Goal: Task Accomplishment & Management: Use online tool/utility

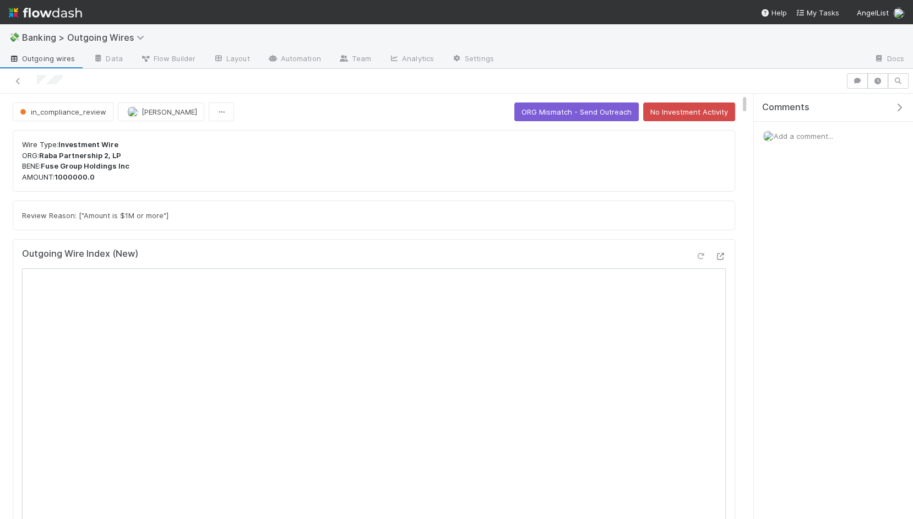
click at [635, 250] on div at bounding box center [700, 255] width 11 height 11
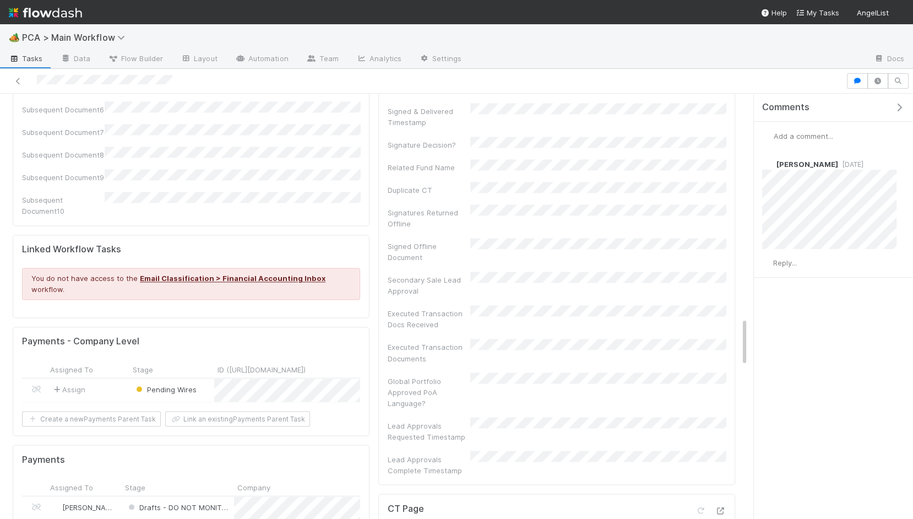
scroll to position [1781, 0]
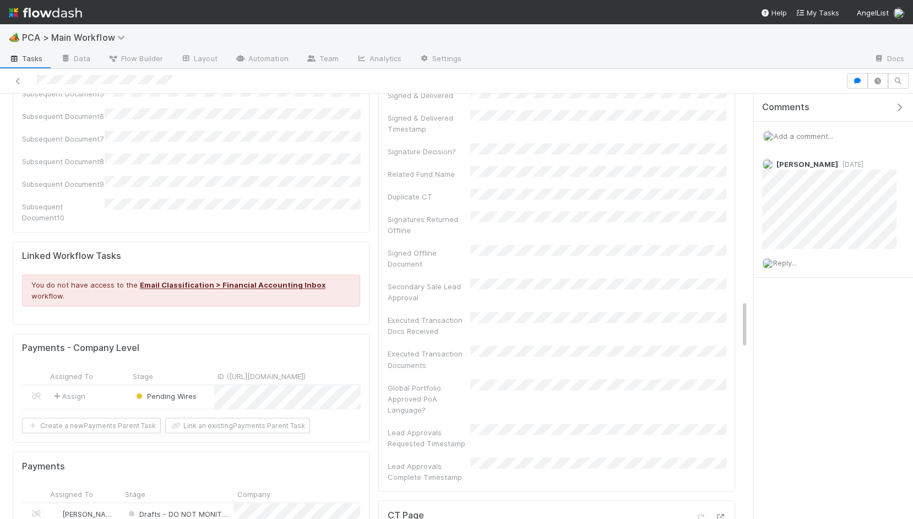
click at [108, 385] on div "Assign" at bounding box center [88, 396] width 83 height 23
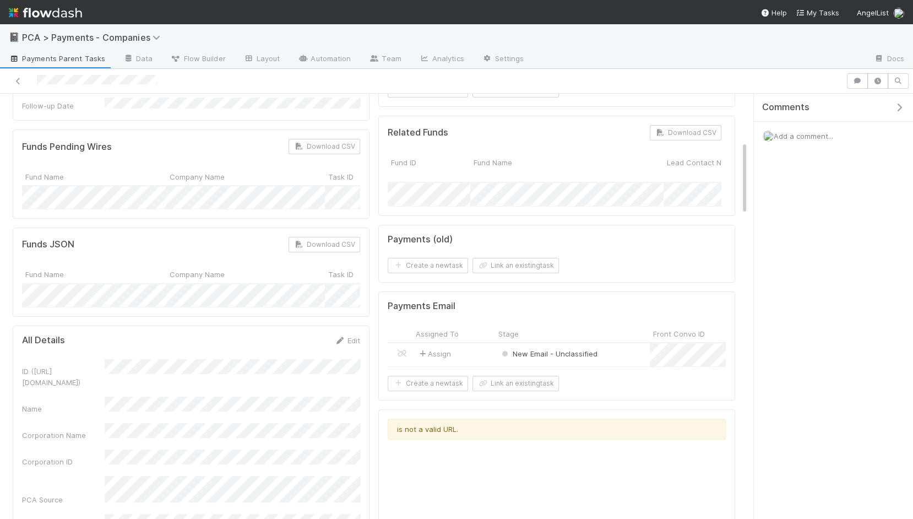
scroll to position [274, 0]
click at [526, 246] on form "Payments (old) Create a new task Link an existing task" at bounding box center [557, 253] width 338 height 40
click at [522, 257] on button "Link an existing task" at bounding box center [515, 264] width 86 height 15
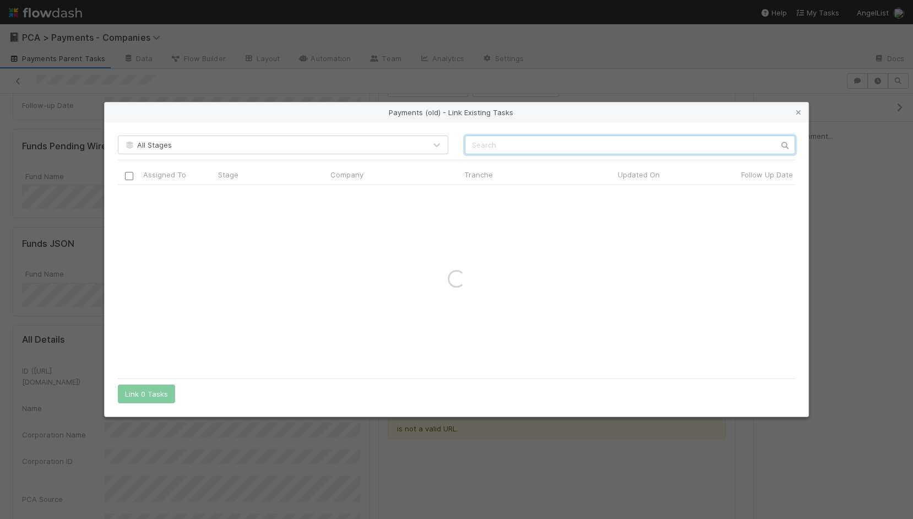
click at [601, 142] on input "text" at bounding box center [630, 144] width 330 height 19
type input "car body lab"
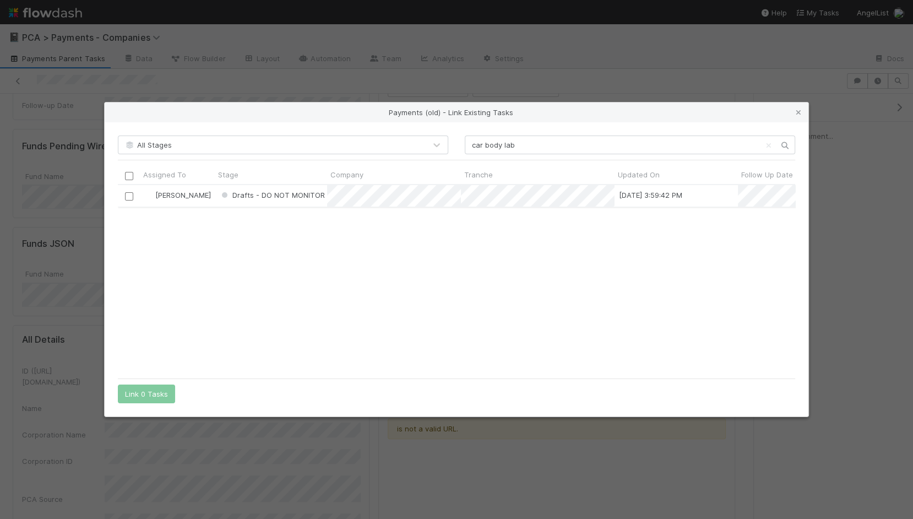
click at [127, 199] on input "checkbox" at bounding box center [129, 196] width 8 height 8
click at [154, 391] on button "Link 1 Task" at bounding box center [144, 393] width 52 height 19
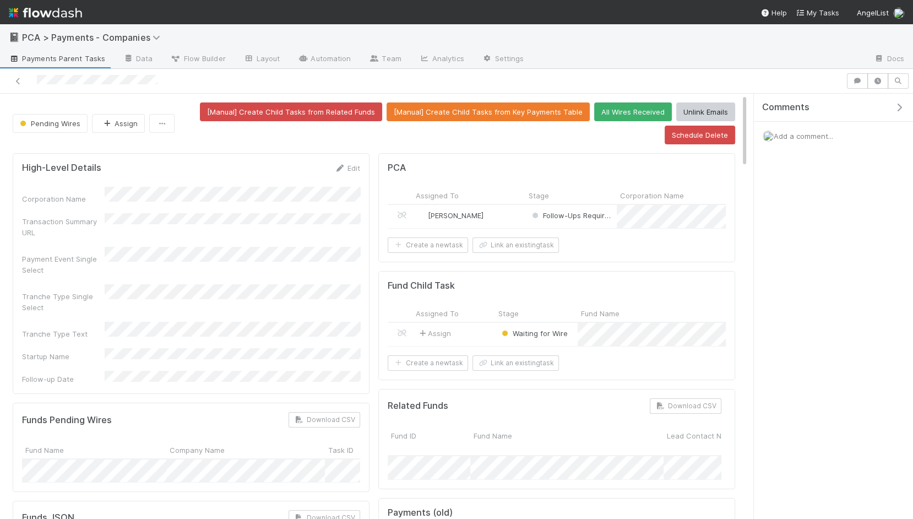
scroll to position [291, 0]
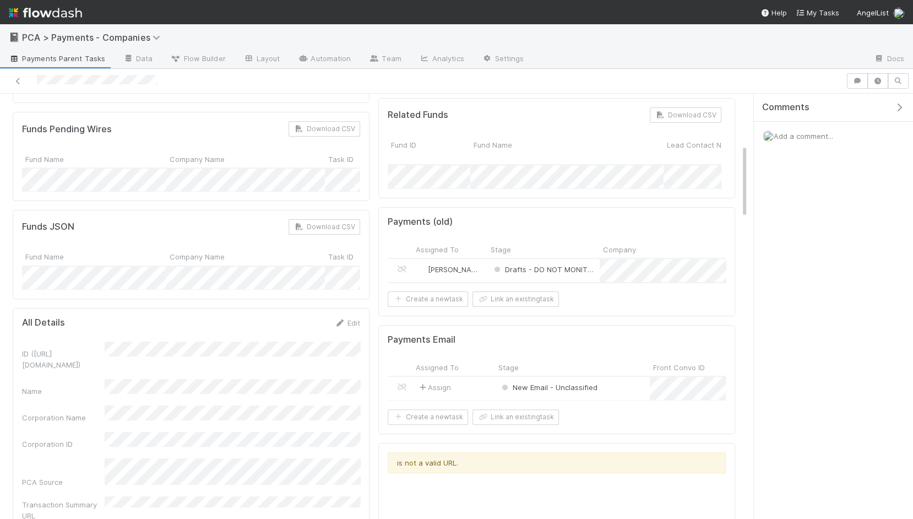
click at [484, 267] on div "[PERSON_NAME]" at bounding box center [449, 270] width 75 height 23
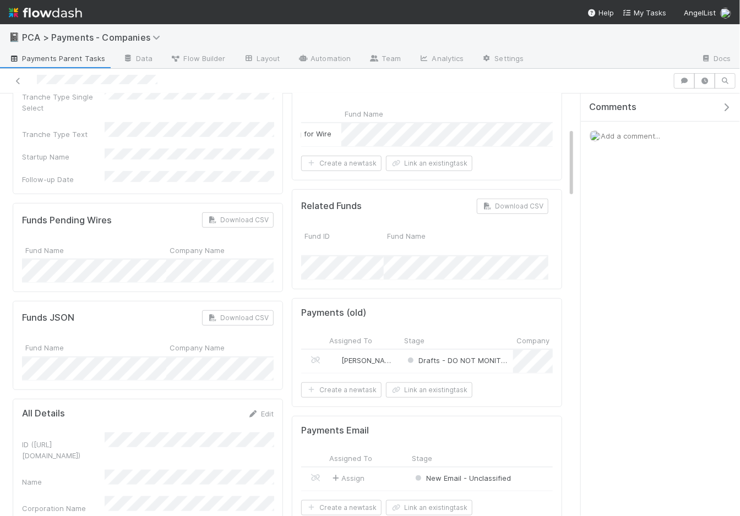
scroll to position [231, 0]
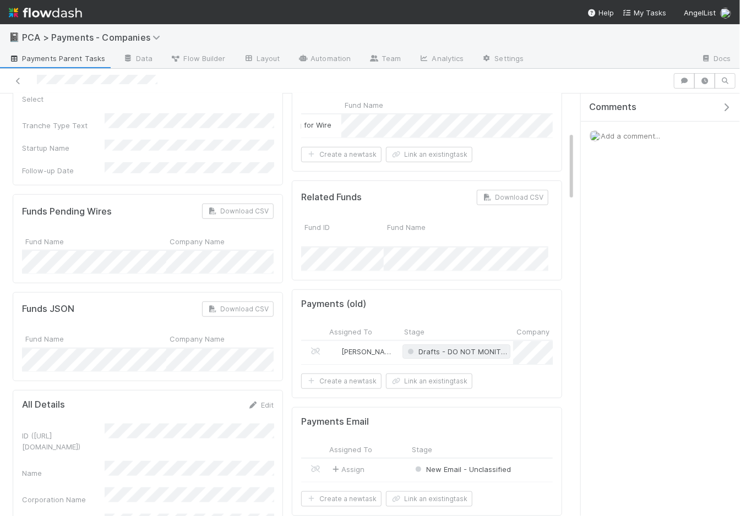
click at [453, 347] on span "Drafts - DO NOT MONITOR" at bounding box center [458, 351] width 106 height 9
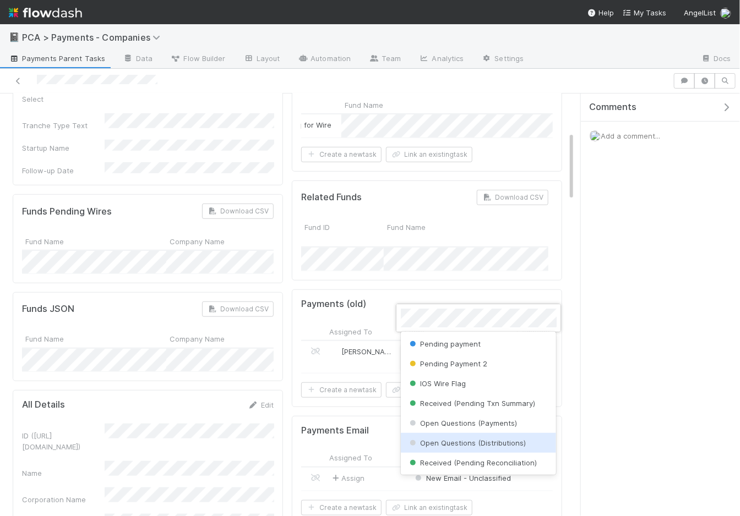
scroll to position [0, 0]
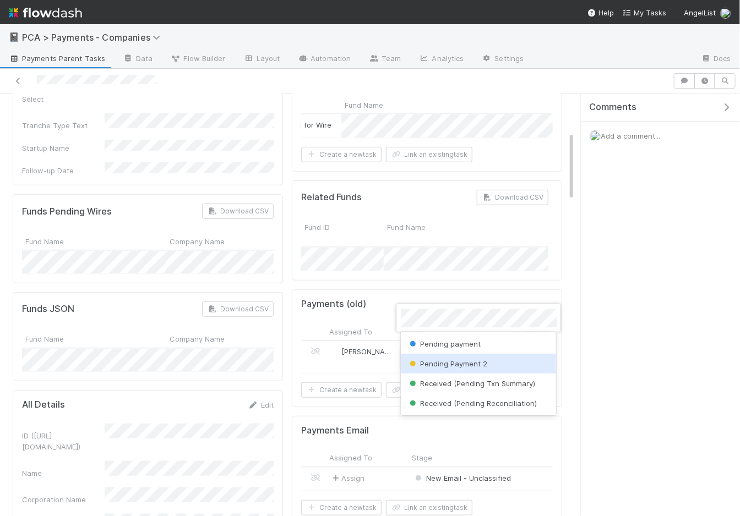
click at [457, 362] on span "Pending Payment 2" at bounding box center [447, 363] width 80 height 9
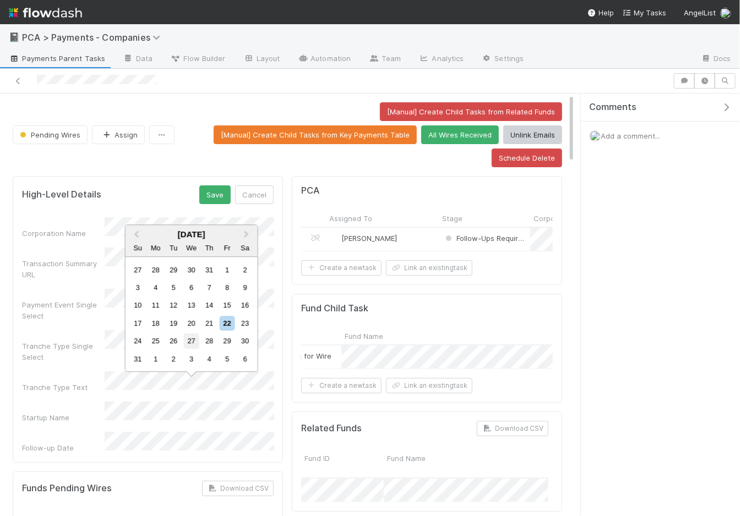
click at [193, 341] on div "27" at bounding box center [191, 341] width 15 height 15
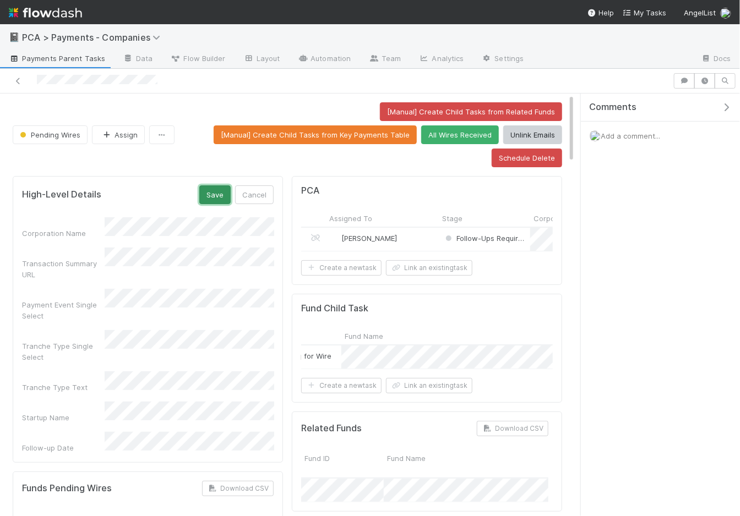
click at [215, 186] on button "Save" at bounding box center [214, 195] width 31 height 19
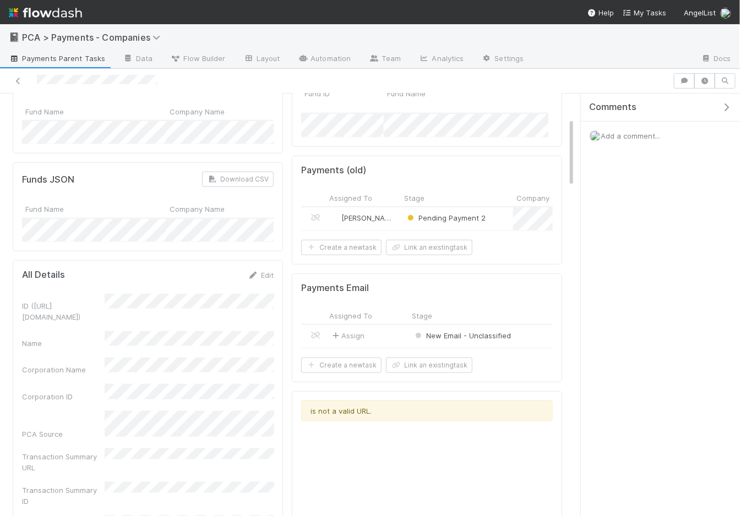
scroll to position [406, 0]
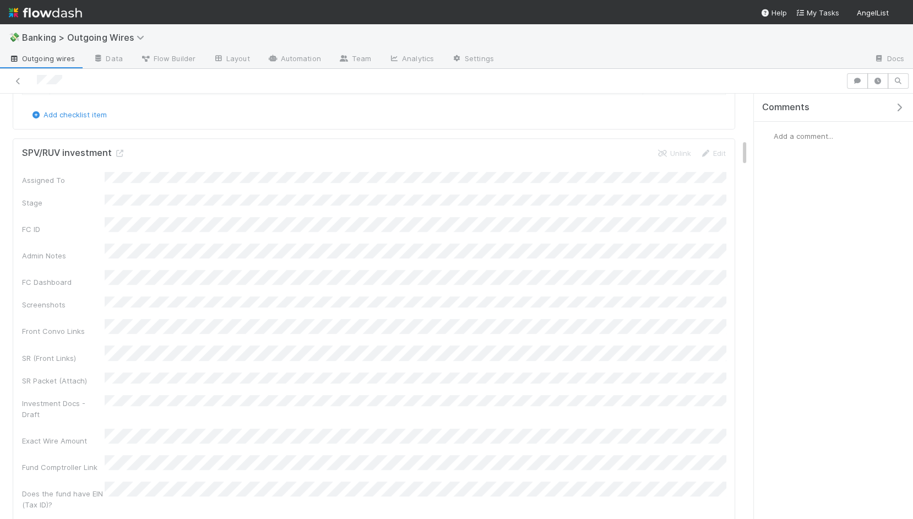
scroll to position [353, 0]
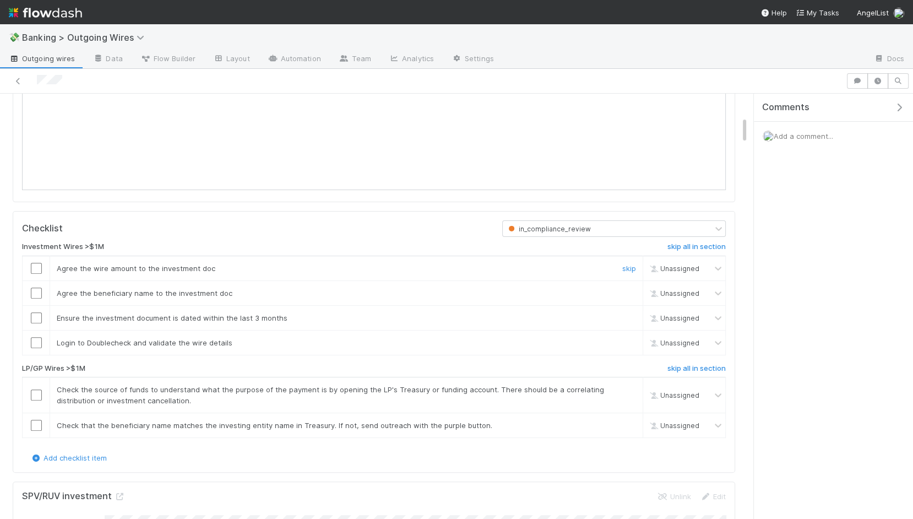
click at [40, 263] on input "checkbox" at bounding box center [36, 268] width 11 height 11
click at [36, 288] on input "checkbox" at bounding box center [36, 292] width 11 height 11
click at [35, 313] on input "checkbox" at bounding box center [36, 317] width 11 height 11
click at [35, 339] on input "checkbox" at bounding box center [36, 342] width 11 height 11
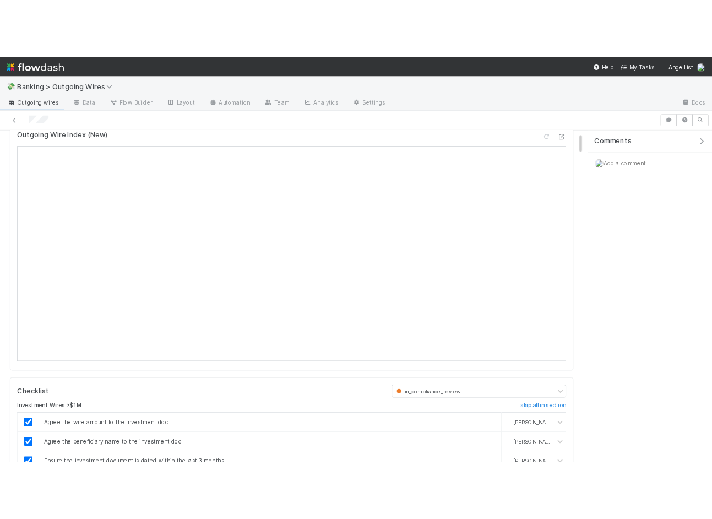
scroll to position [0, 0]
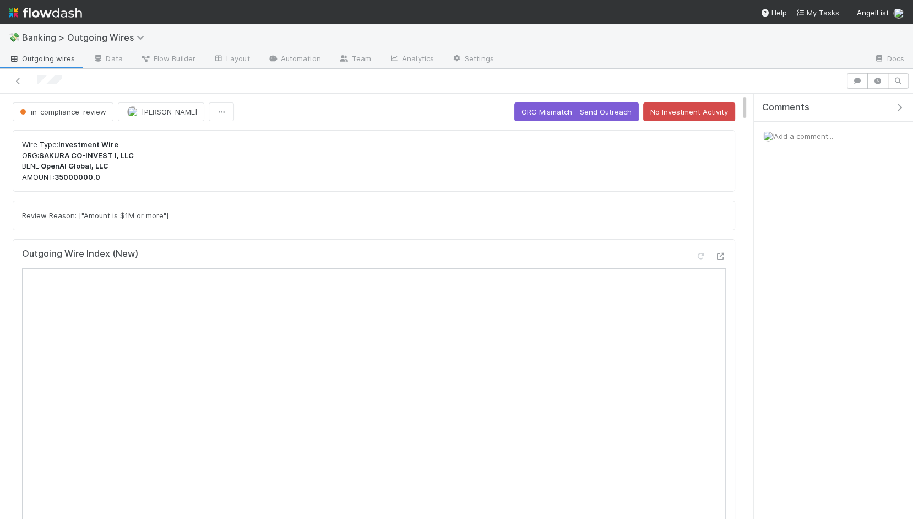
click at [635, 250] on div at bounding box center [710, 257] width 31 height 15
click at [635, 253] on icon at bounding box center [700, 256] width 11 height 7
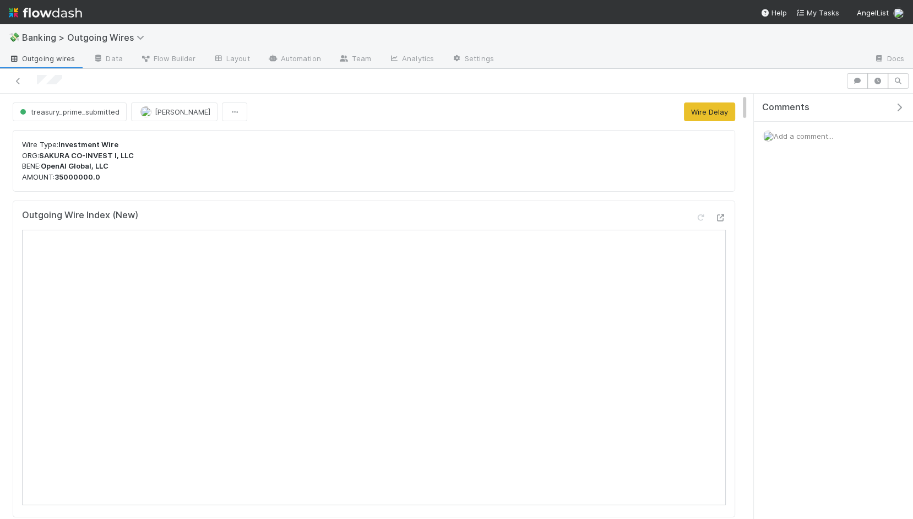
click at [48, 13] on img at bounding box center [45, 12] width 73 height 19
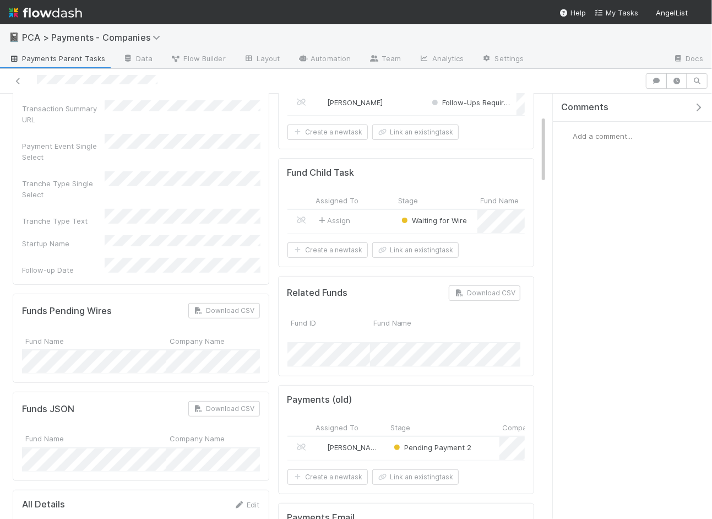
scroll to position [135, 0]
click at [376, 212] on div "Assign" at bounding box center [353, 221] width 83 height 23
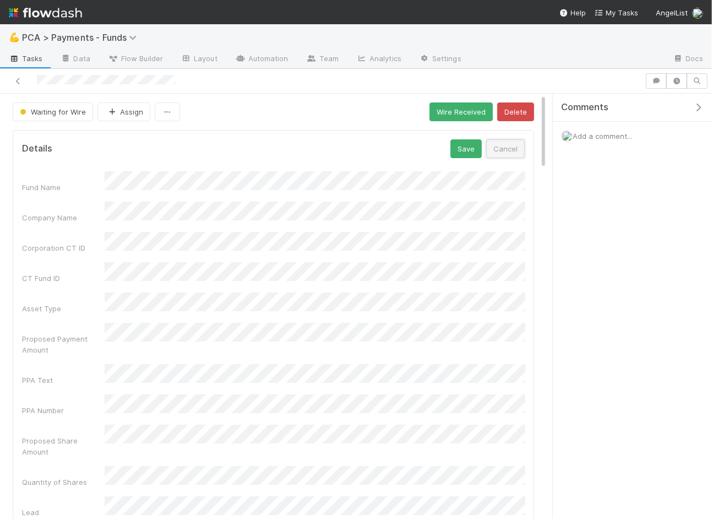
click at [506, 144] on button "Cancel" at bounding box center [505, 148] width 39 height 19
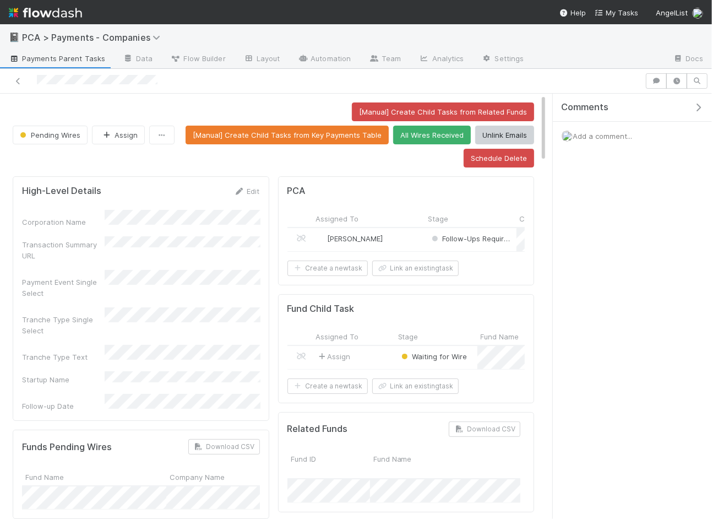
click at [602, 138] on span "Add a comment..." at bounding box center [602, 136] width 59 height 9
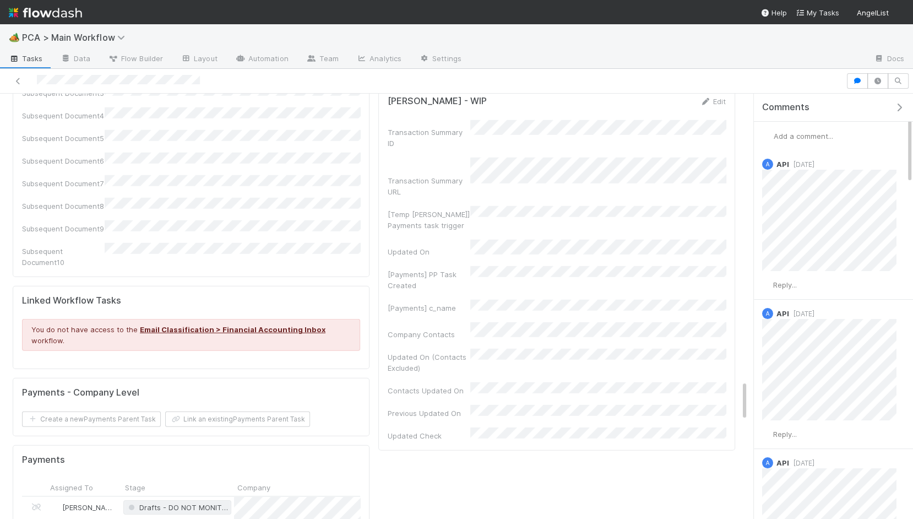
scroll to position [2768, 0]
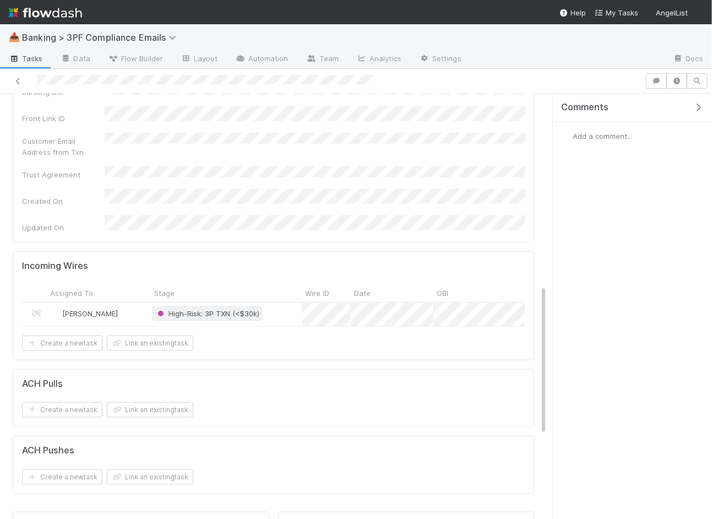
scroll to position [542, 0]
click at [126, 302] on div "[PERSON_NAME]" at bounding box center [99, 313] width 104 height 23
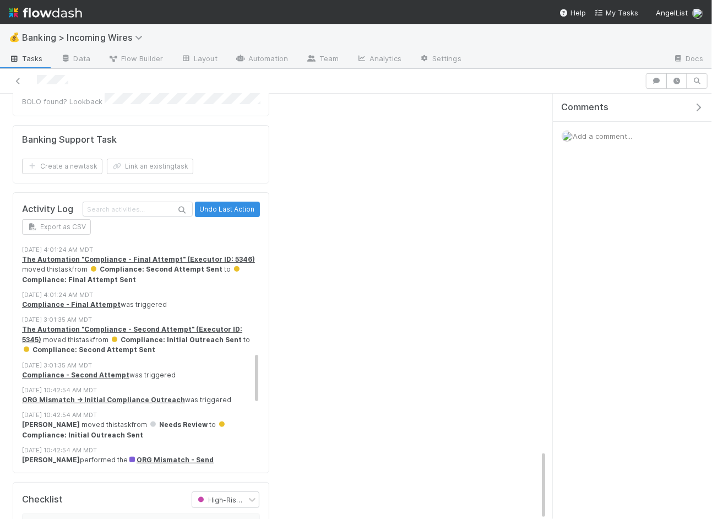
scroll to position [467, 0]
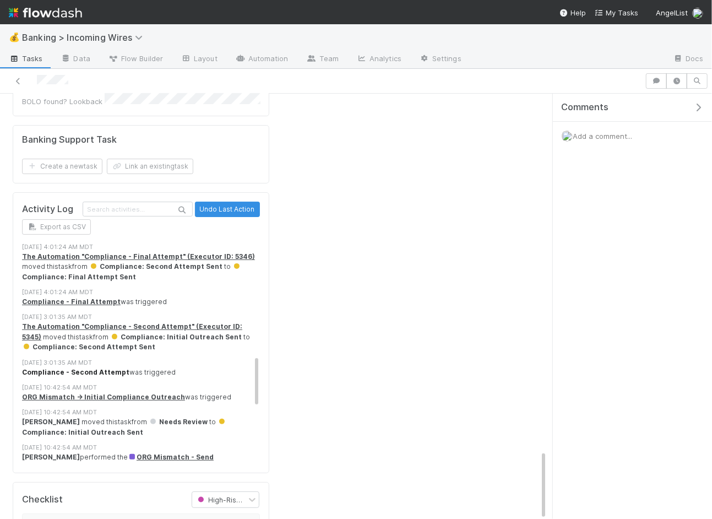
click at [65, 368] on strong "Compliance - Second Attempt" at bounding box center [75, 372] width 107 height 8
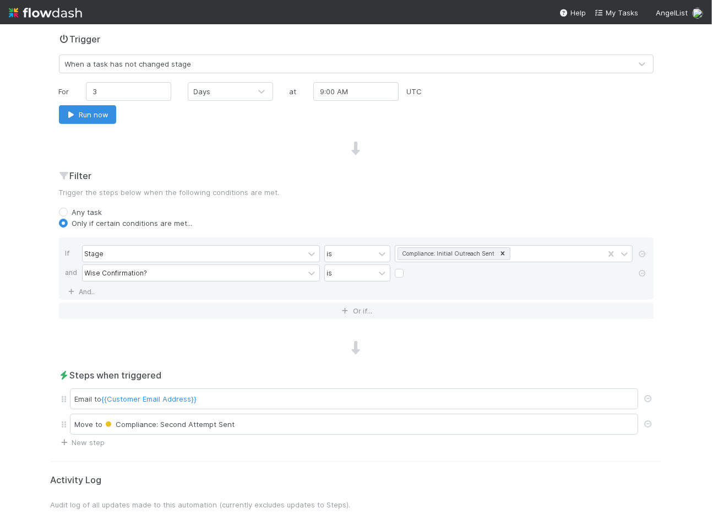
scroll to position [304, 0]
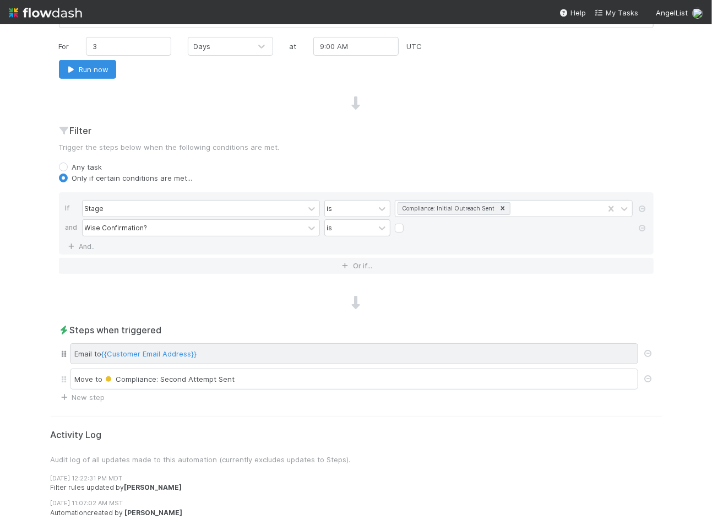
click at [83, 348] on div "Email to {{Customer Email Address}}" at bounding box center [354, 353] width 568 height 21
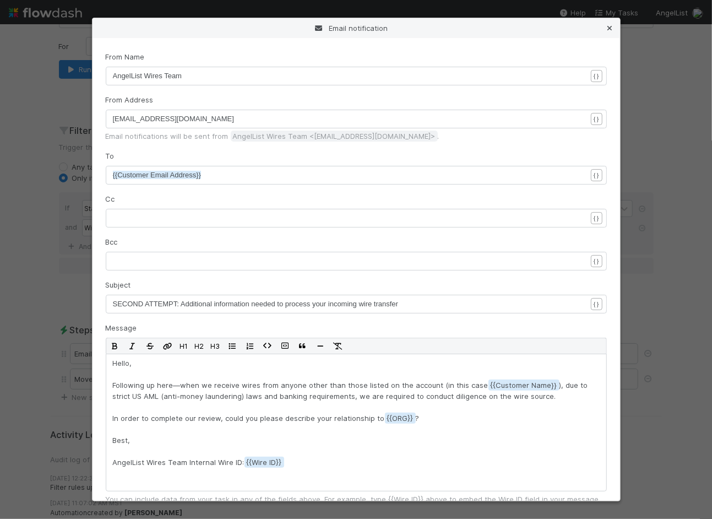
click at [608, 29] on icon at bounding box center [609, 28] width 11 height 7
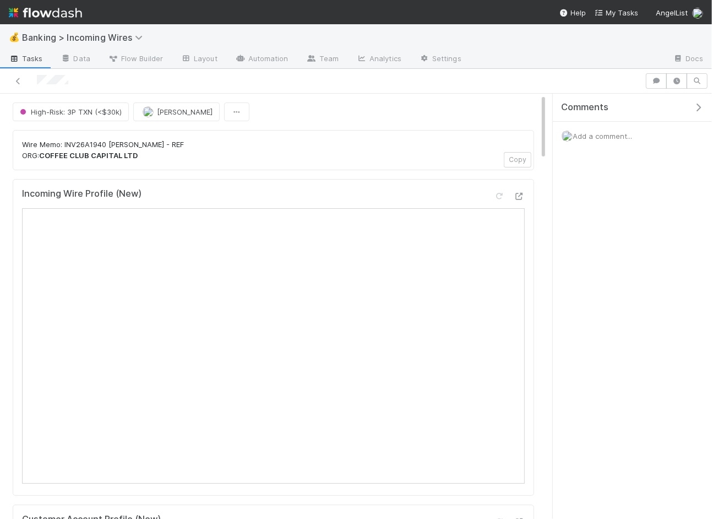
click at [187, 154] on p "Wire Memo: INV26A1940 RAJNESH SINGH - REF ORG: COFFEE CLUB CAPITAL LTD" at bounding box center [273, 149] width 503 height 21
click at [198, 145] on p "Wire Memo: INV26A1940 RAJNESH SINGH - REF ORG: COFFEE CLUB CAPITAL LTD" at bounding box center [273, 149] width 503 height 21
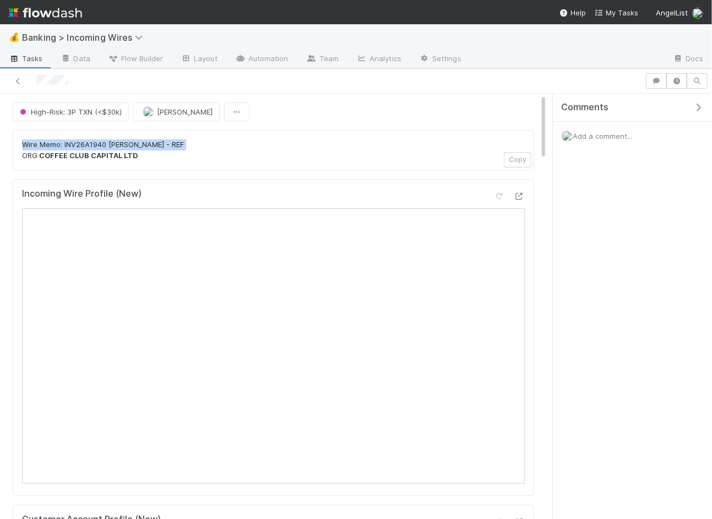
click at [198, 145] on p "Wire Memo: INV26A1940 RAJNESH SINGH - REF ORG: COFFEE CLUB CAPITAL LTD" at bounding box center [273, 149] width 503 height 21
click at [203, 146] on p "Wire Memo: INV26A1940 RAJNESH SINGH - REF ORG: COFFEE CLUB CAPITAL LTD" at bounding box center [273, 149] width 503 height 21
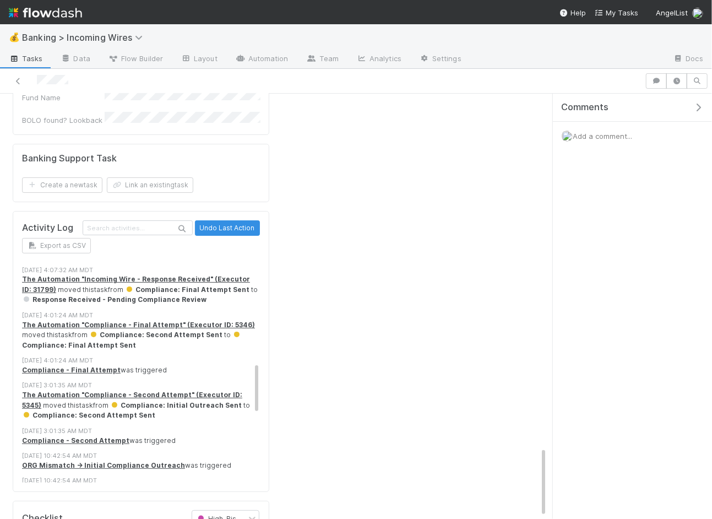
scroll to position [420, 0]
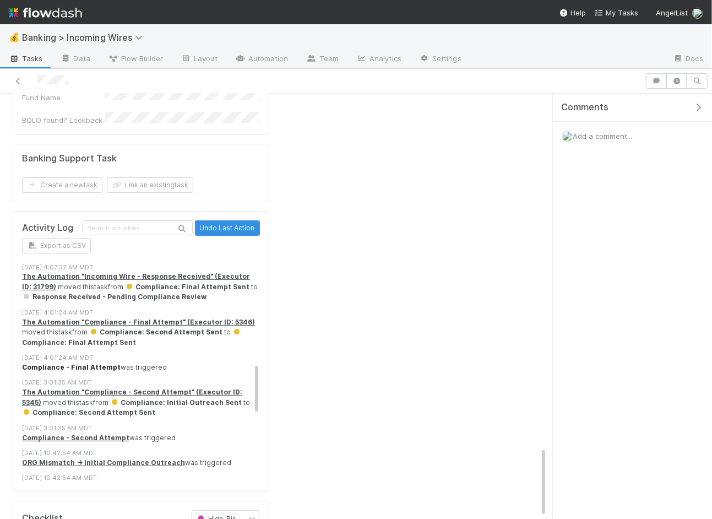
click at [97, 363] on strong "Compliance - Final Attempt" at bounding box center [71, 367] width 99 height 8
click at [93, 433] on strong "Compliance - Second Attempt" at bounding box center [75, 437] width 107 height 8
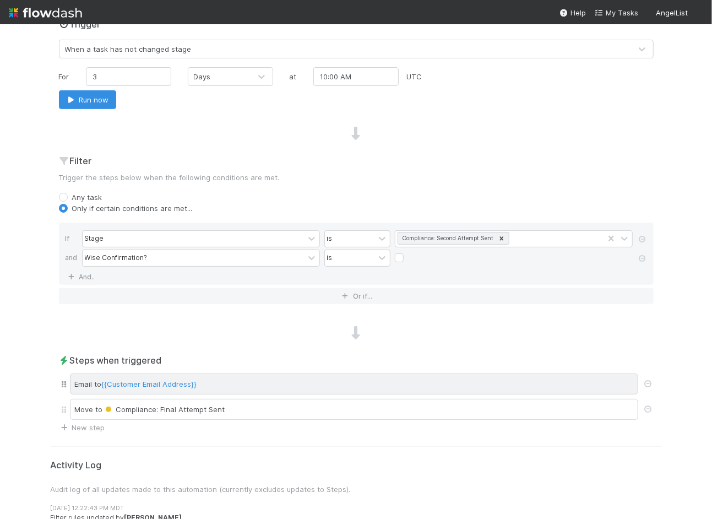
scroll to position [277, 0]
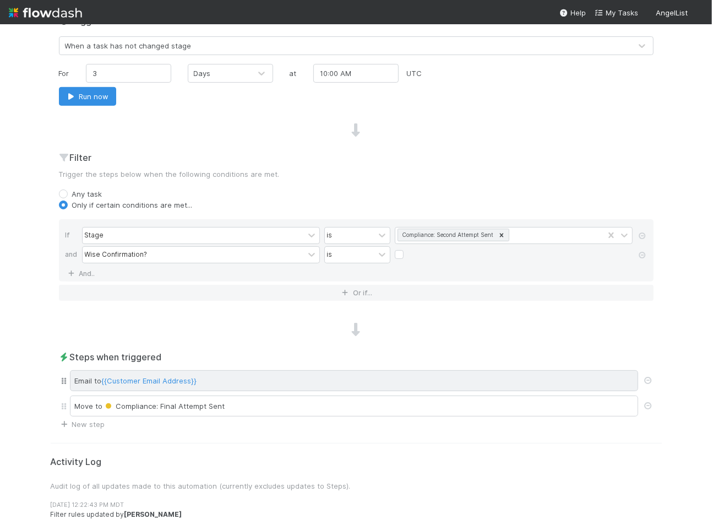
click at [183, 376] on span "{{Customer Email Address}}" at bounding box center [149, 380] width 95 height 9
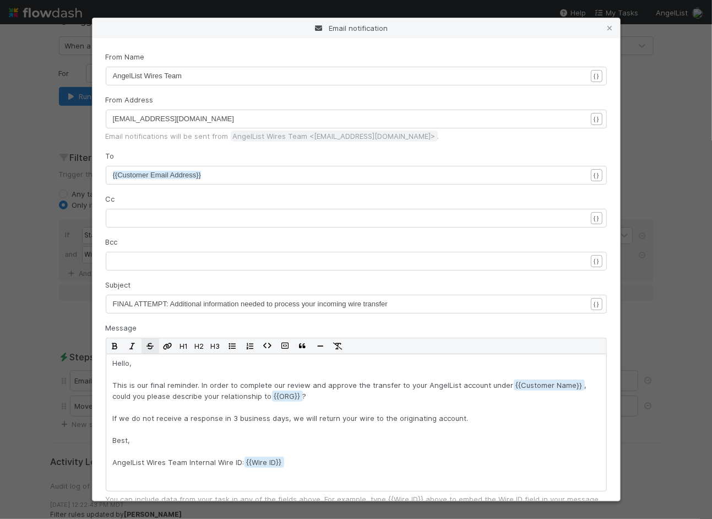
scroll to position [133, 0]
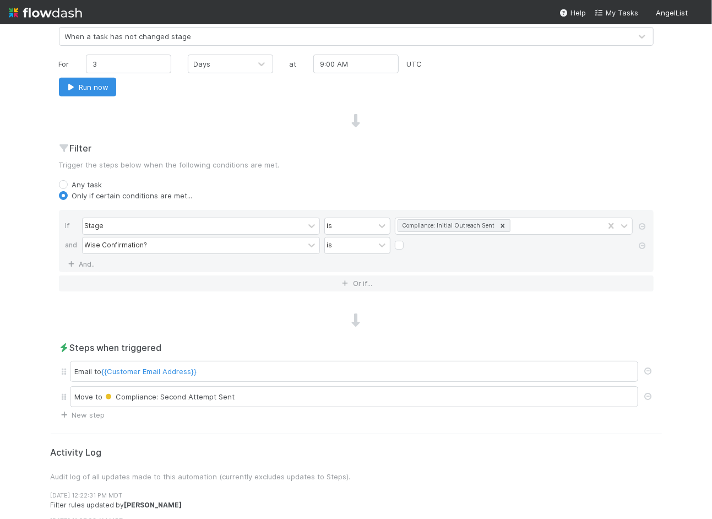
scroll to position [291, 0]
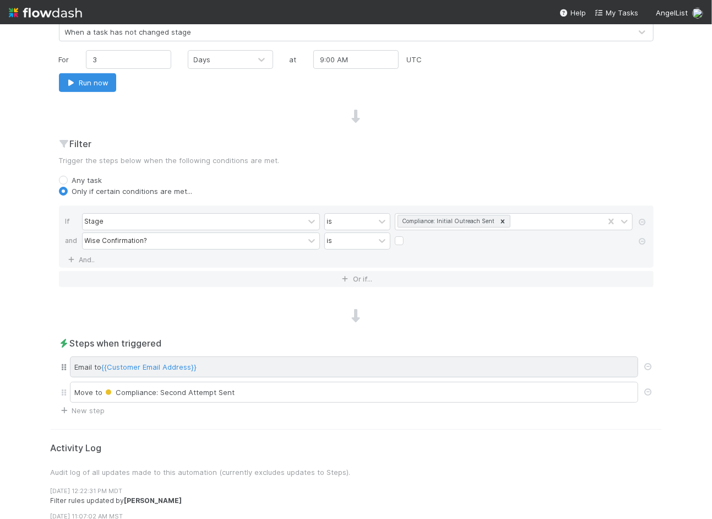
click at [134, 356] on div "Email to {{Customer Email Address}}" at bounding box center [354, 366] width 568 height 21
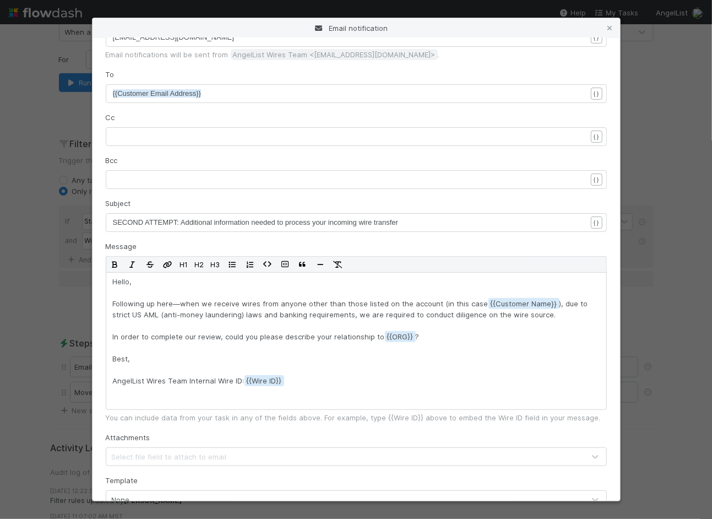
scroll to position [133, 0]
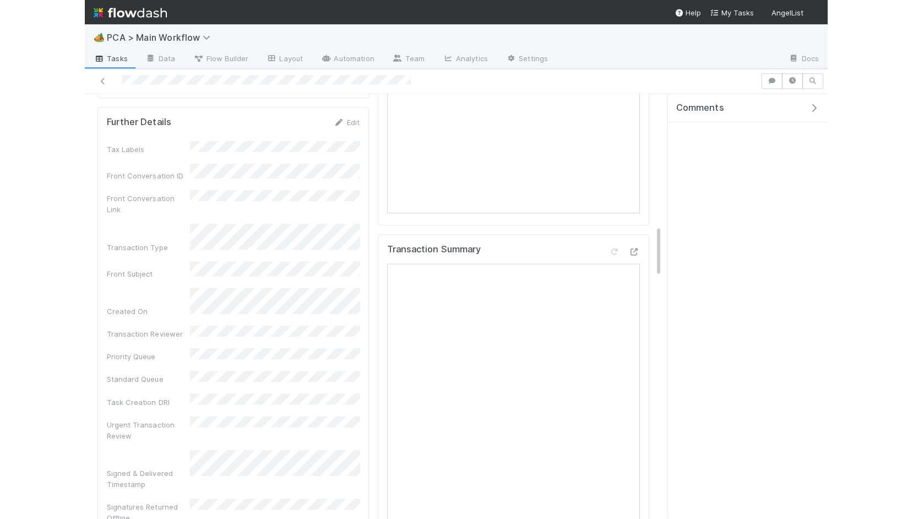
scroll to position [1699, 0]
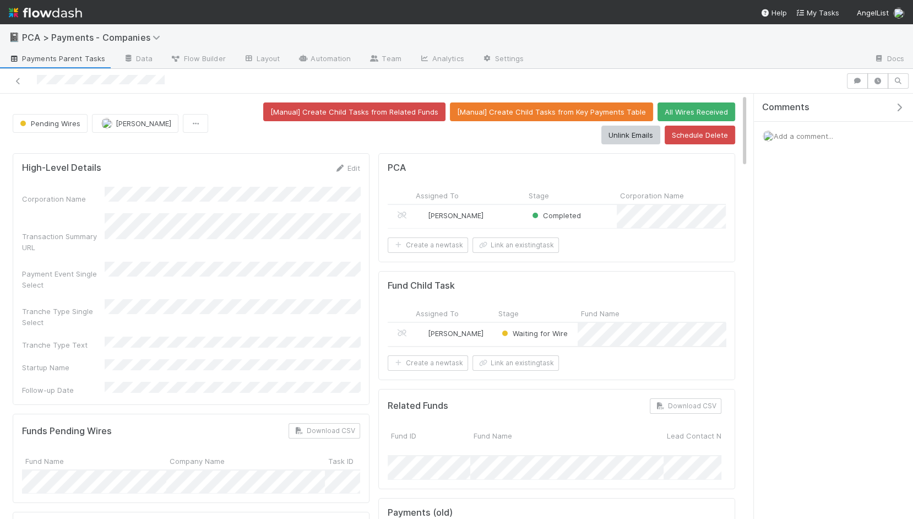
click at [494, 335] on div "[PERSON_NAME]" at bounding box center [453, 334] width 83 height 23
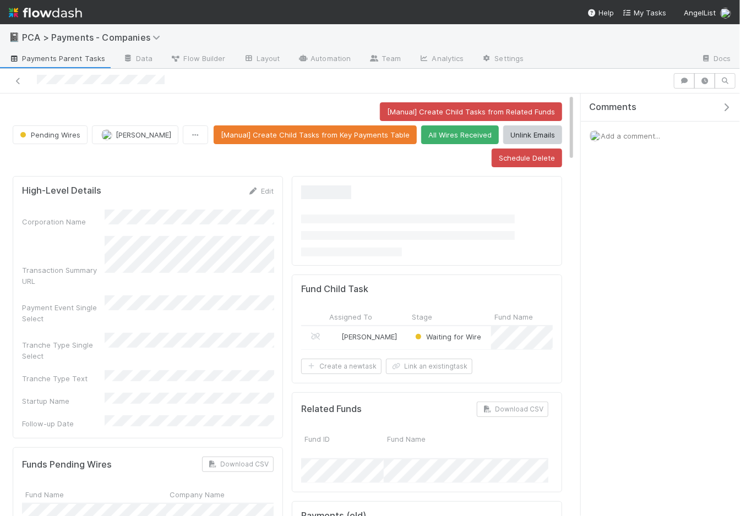
click at [634, 134] on span "Add a comment..." at bounding box center [630, 136] width 59 height 9
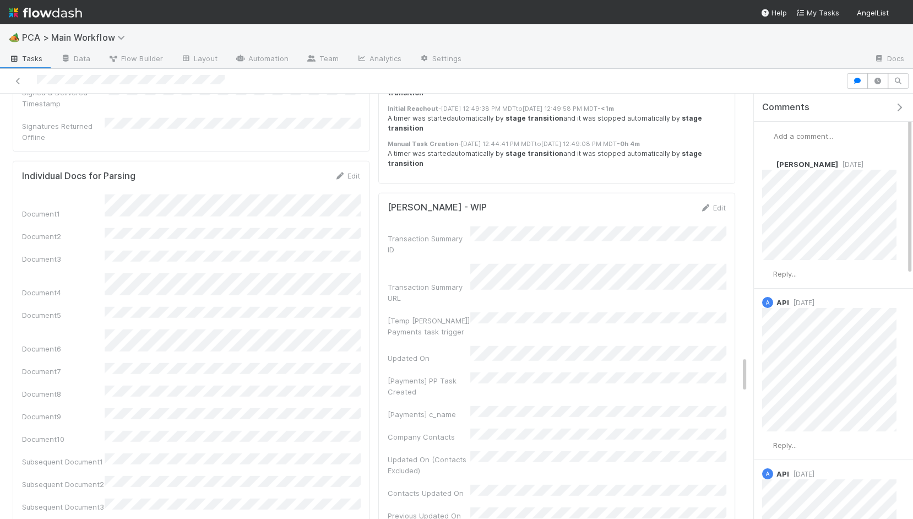
scroll to position [3370, 0]
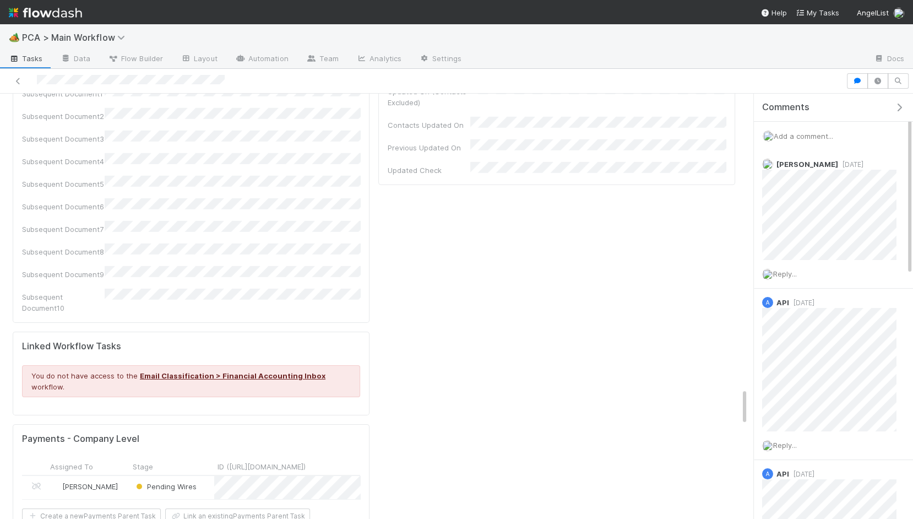
click at [126, 476] on div "[PERSON_NAME]" at bounding box center [88, 487] width 83 height 23
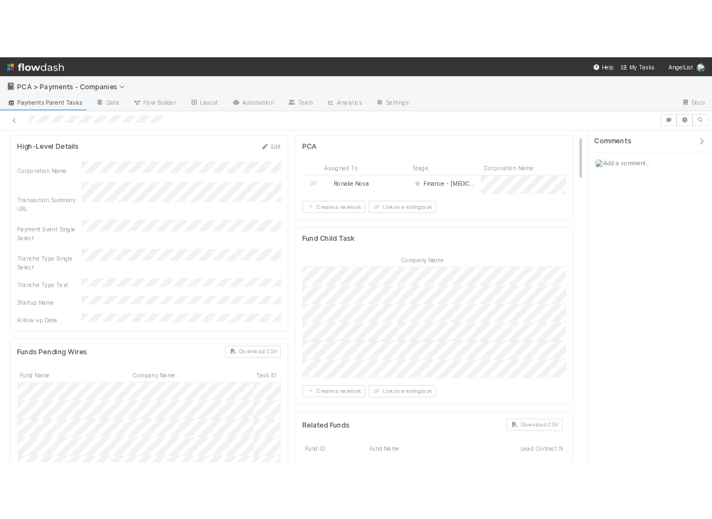
scroll to position [0, 326]
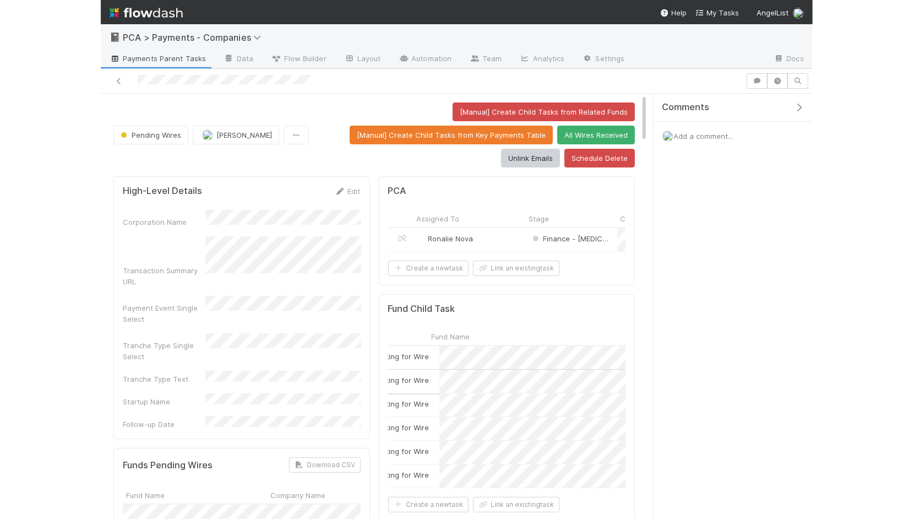
scroll to position [0, 162]
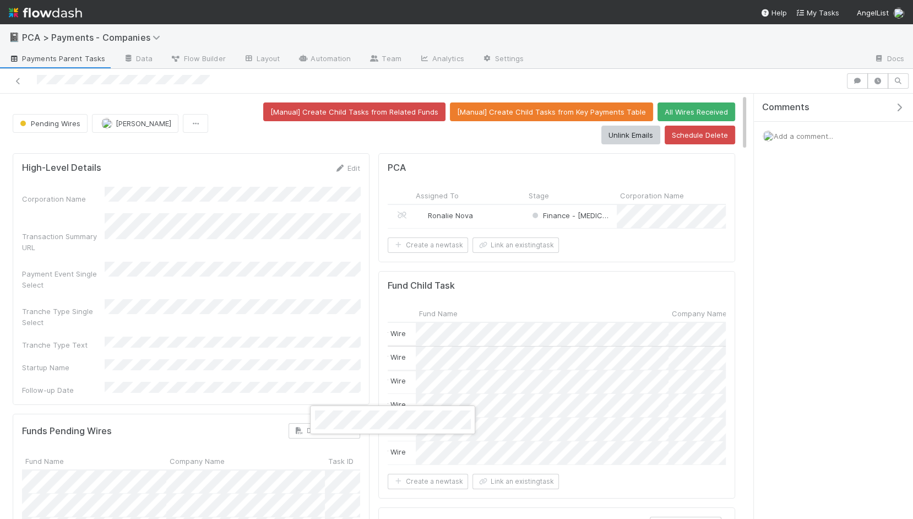
click at [506, 216] on div at bounding box center [456, 259] width 913 height 519
click at [509, 214] on div "Ronalie Nova" at bounding box center [468, 216] width 113 height 23
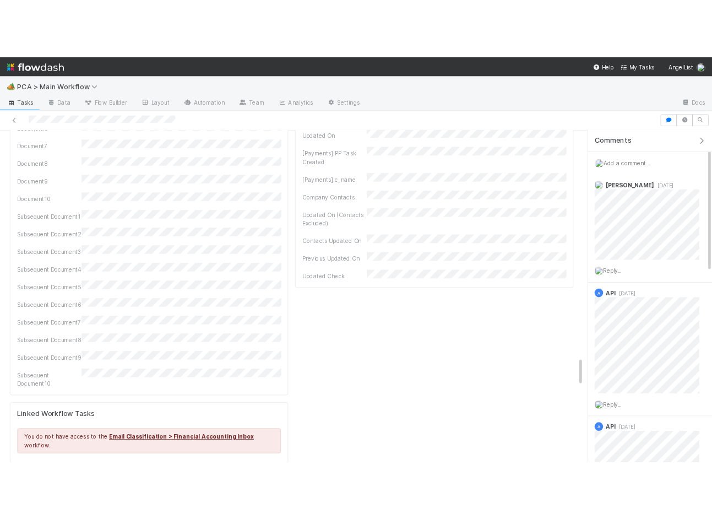
scroll to position [3329, 0]
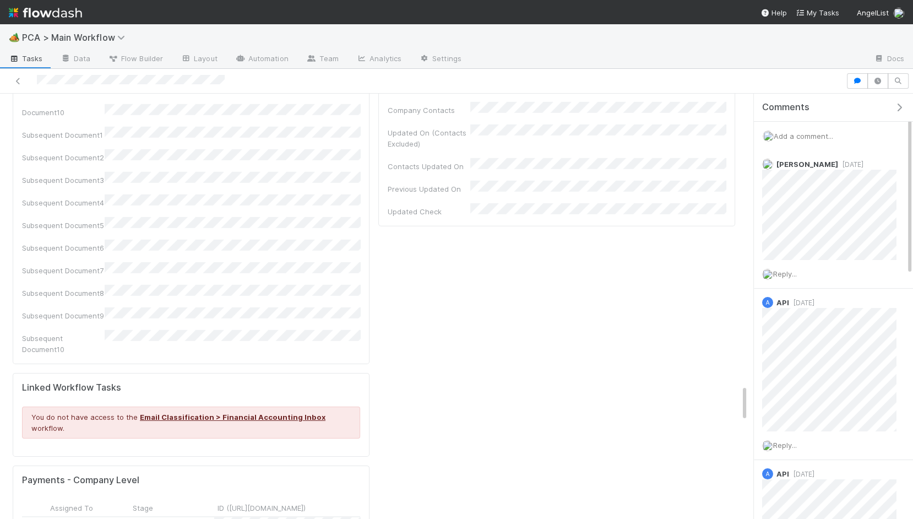
click at [200, 516] on div "Pending Wires" at bounding box center [171, 528] width 85 height 23
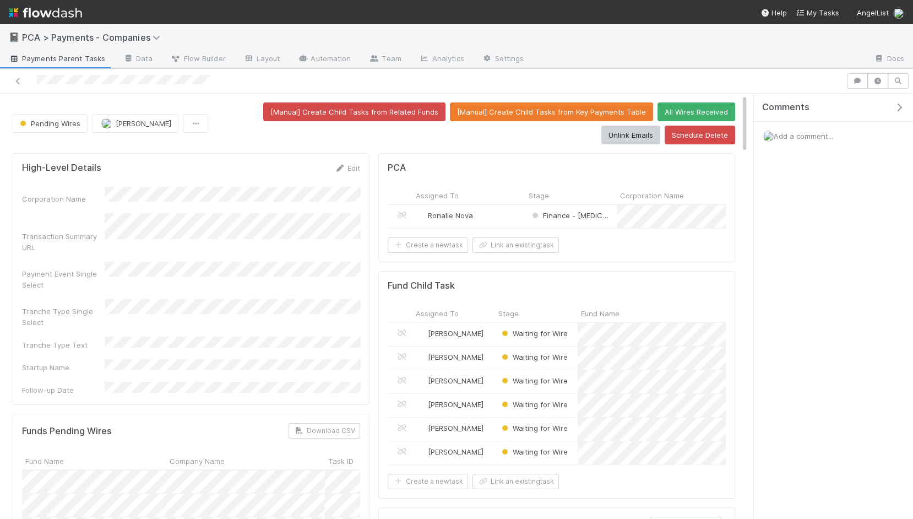
click at [685, 318] on div "Assigned To Stage Fund Name Company Name Corporation CT ID CT Fund ID Asset Typ…" at bounding box center [557, 313] width 338 height 18
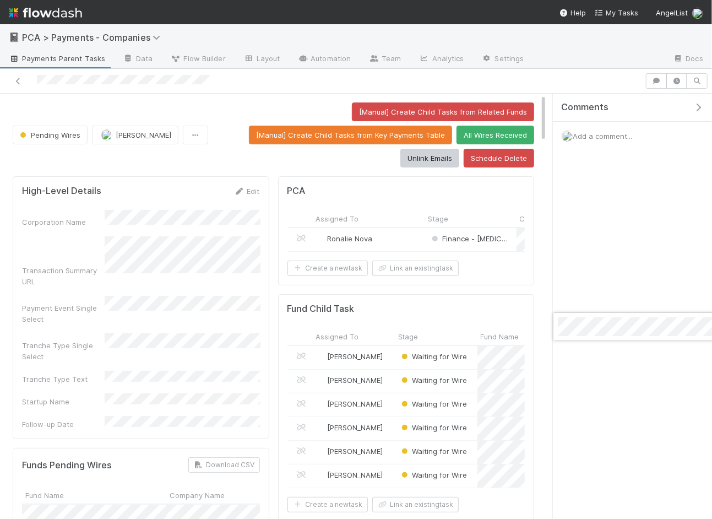
click at [179, 304] on div at bounding box center [356, 259] width 712 height 519
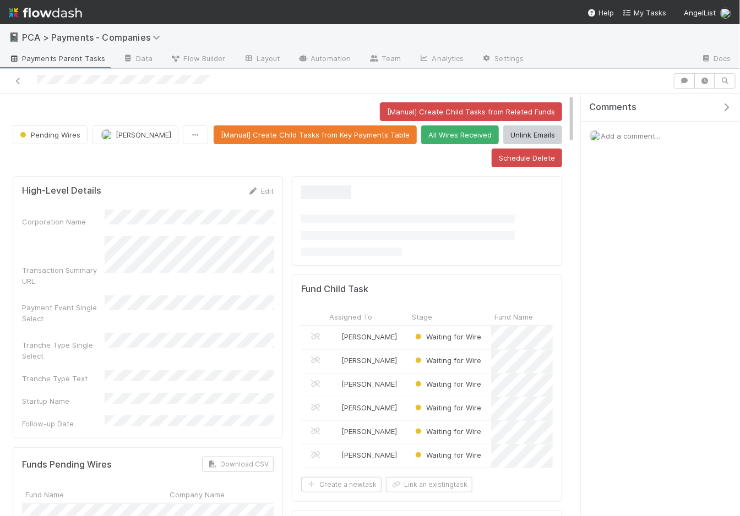
click at [628, 134] on span "Add a comment..." at bounding box center [630, 136] width 59 height 9
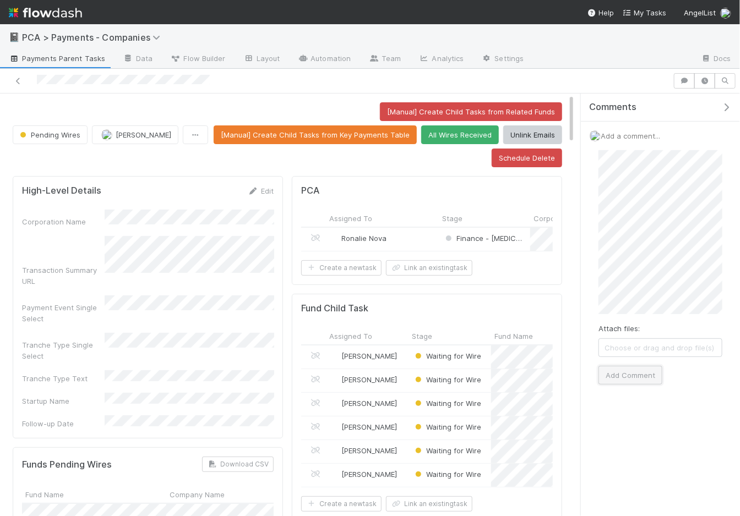
click at [640, 377] on button "Add Comment" at bounding box center [630, 375] width 64 height 19
